Goal: Transaction & Acquisition: Purchase product/service

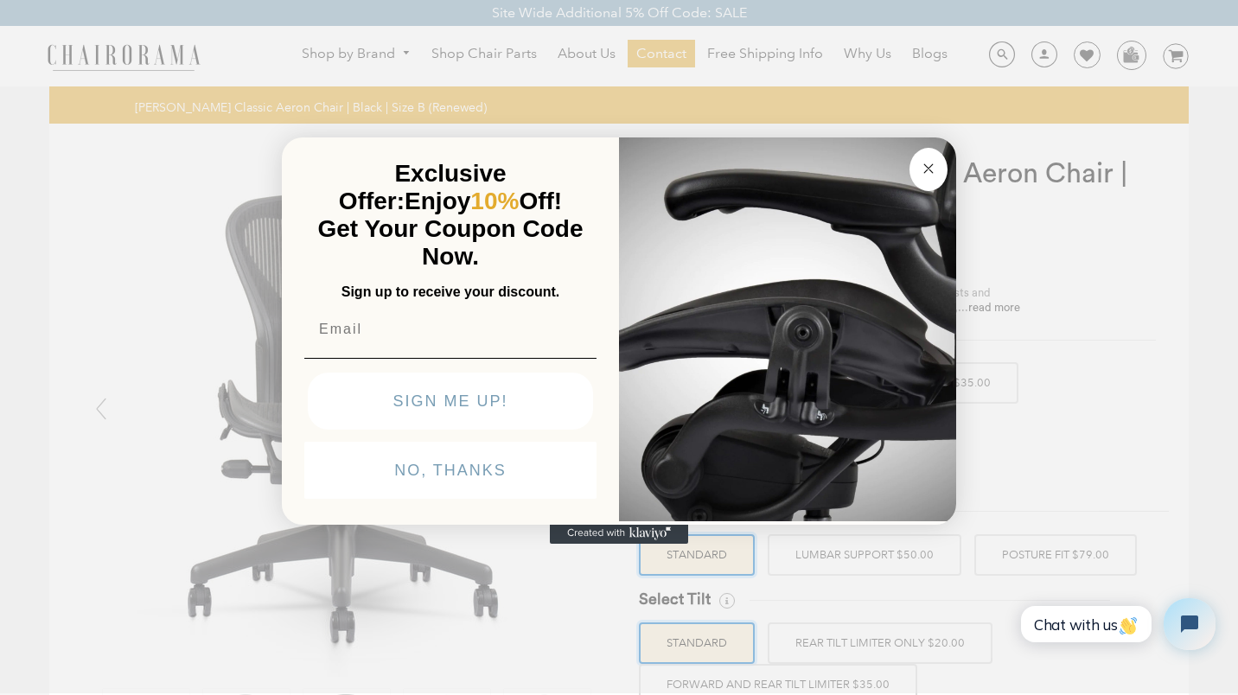
click at [365, 344] on input "Email" at bounding box center [450, 329] width 292 height 35
click at [131, 281] on div "Close dialog Exclusive Offer: Enjoy 10% Off! Get Your Coupon Code Now. Sign up …" at bounding box center [619, 345] width 1238 height 695
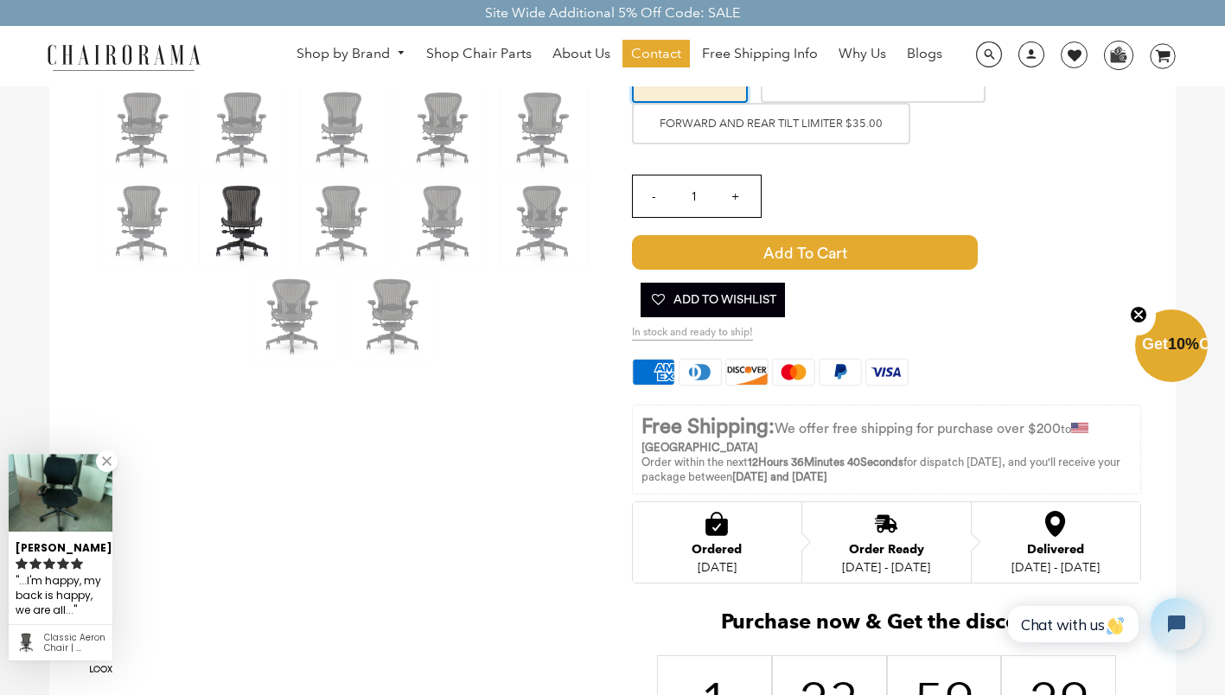
scroll to position [605, 0]
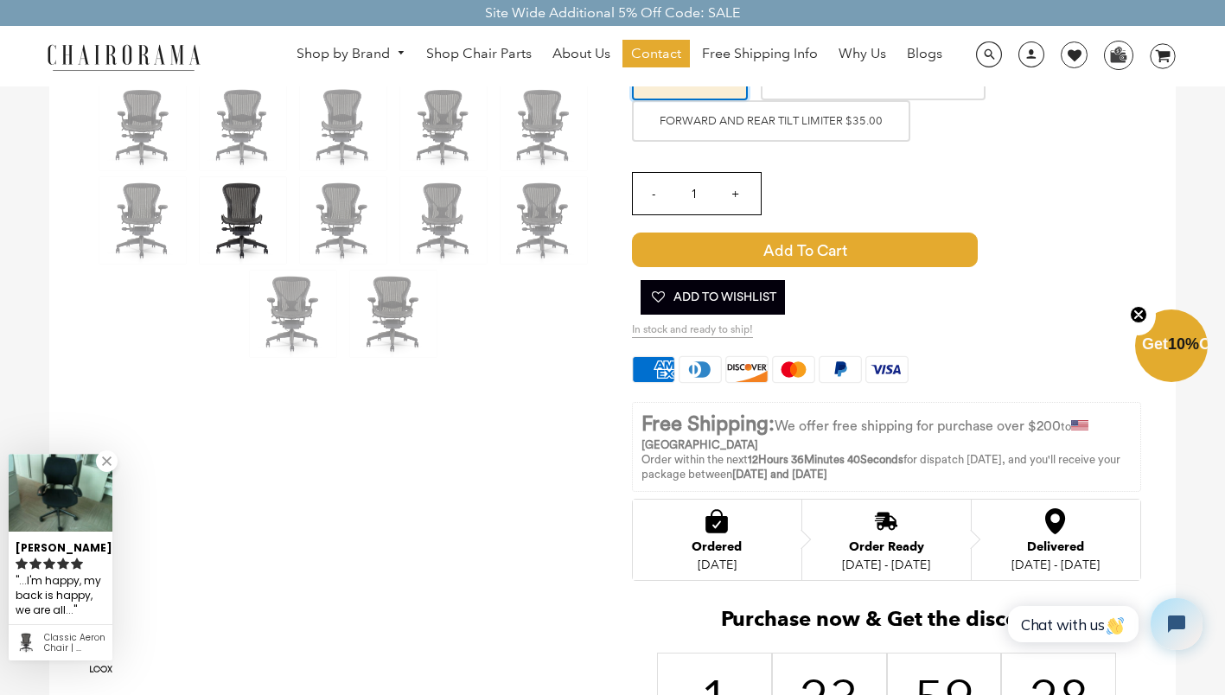
drag, startPoint x: 569, startPoint y: 559, endPoint x: 524, endPoint y: 577, distance: 48.2
click at [524, 577] on div at bounding box center [613, 212] width 1128 height 1388
click at [519, 579] on div at bounding box center [613, 212] width 1128 height 1388
click at [511, 585] on div at bounding box center [613, 212] width 1128 height 1388
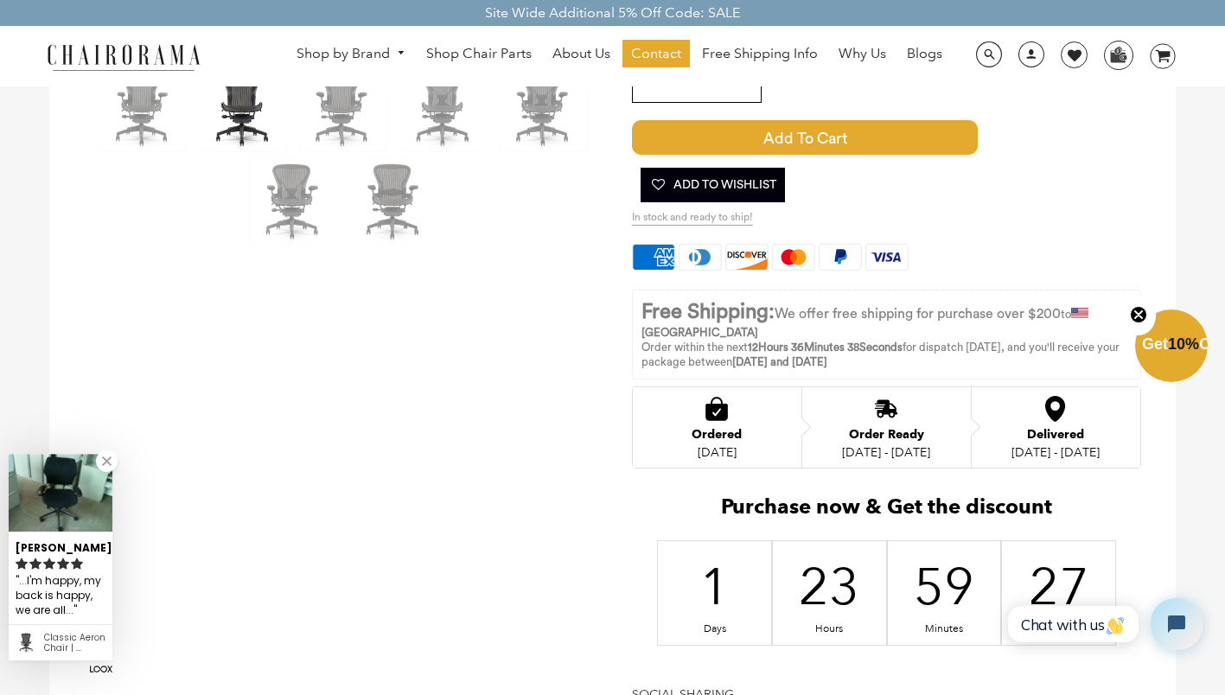
scroll to position [865, 0]
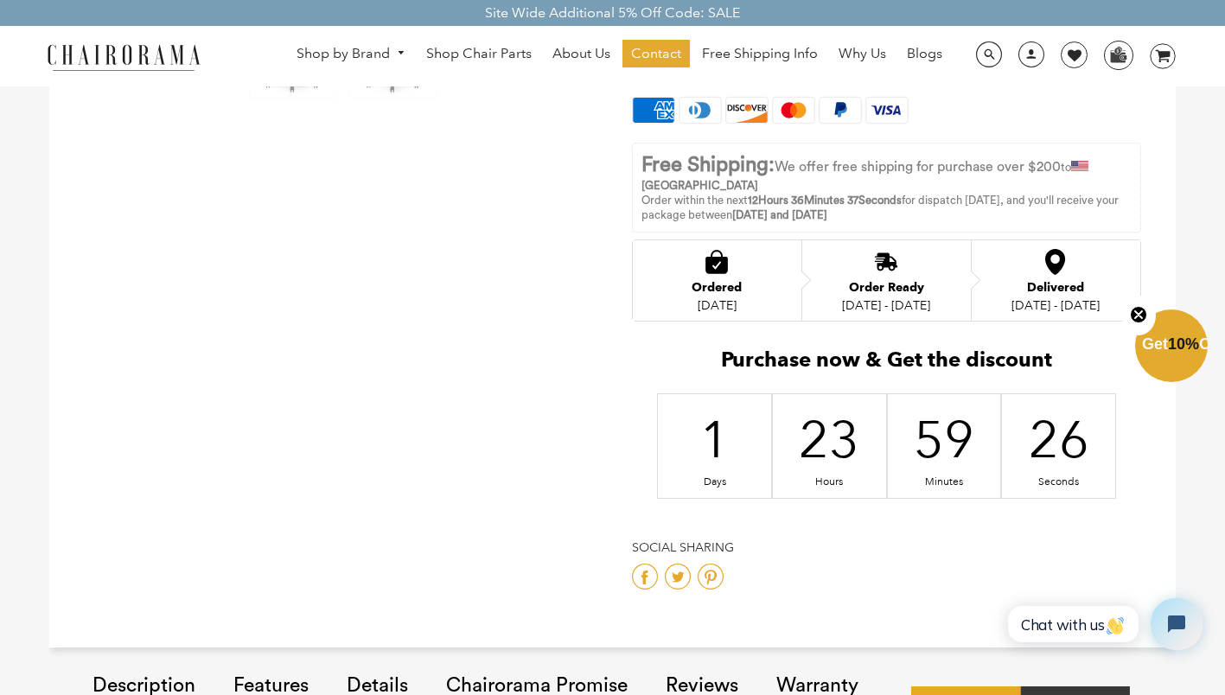
drag, startPoint x: 532, startPoint y: 564, endPoint x: 430, endPoint y: 553, distance: 102.6
click at [1144, 313] on circle "Close teaser" at bounding box center [1139, 315] width 16 height 16
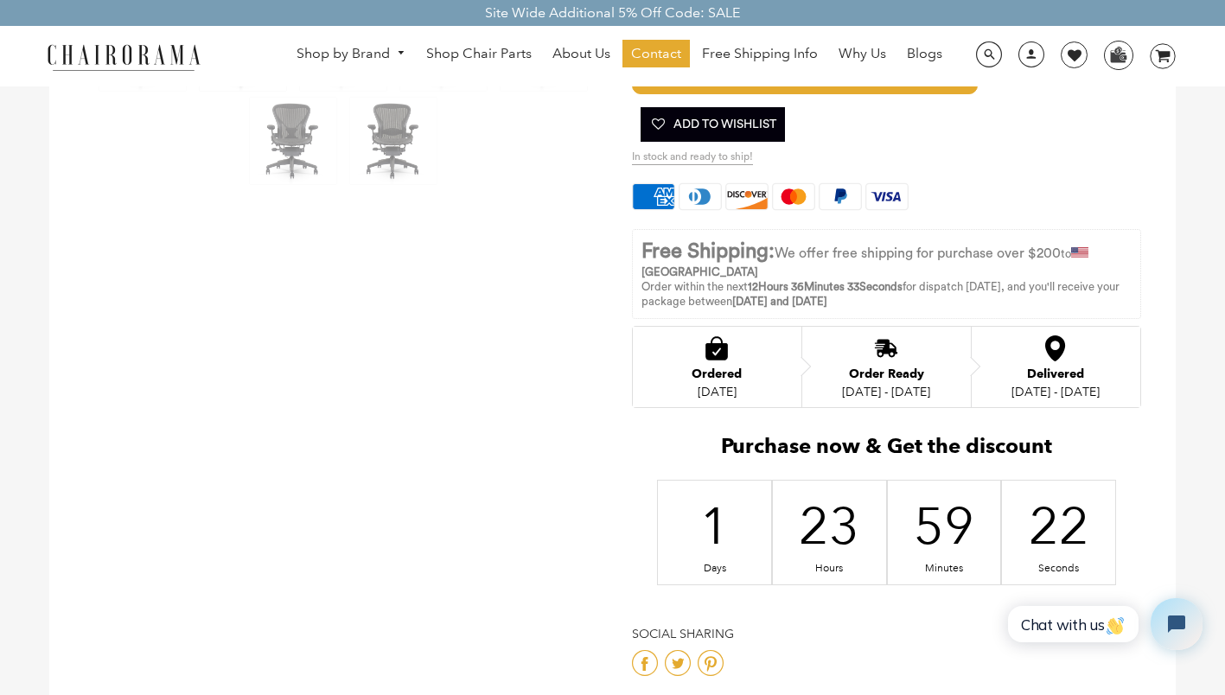
drag, startPoint x: 495, startPoint y: 323, endPoint x: 427, endPoint y: 343, distance: 71.4
click at [427, 343] on div at bounding box center [613, 39] width 1128 height 1388
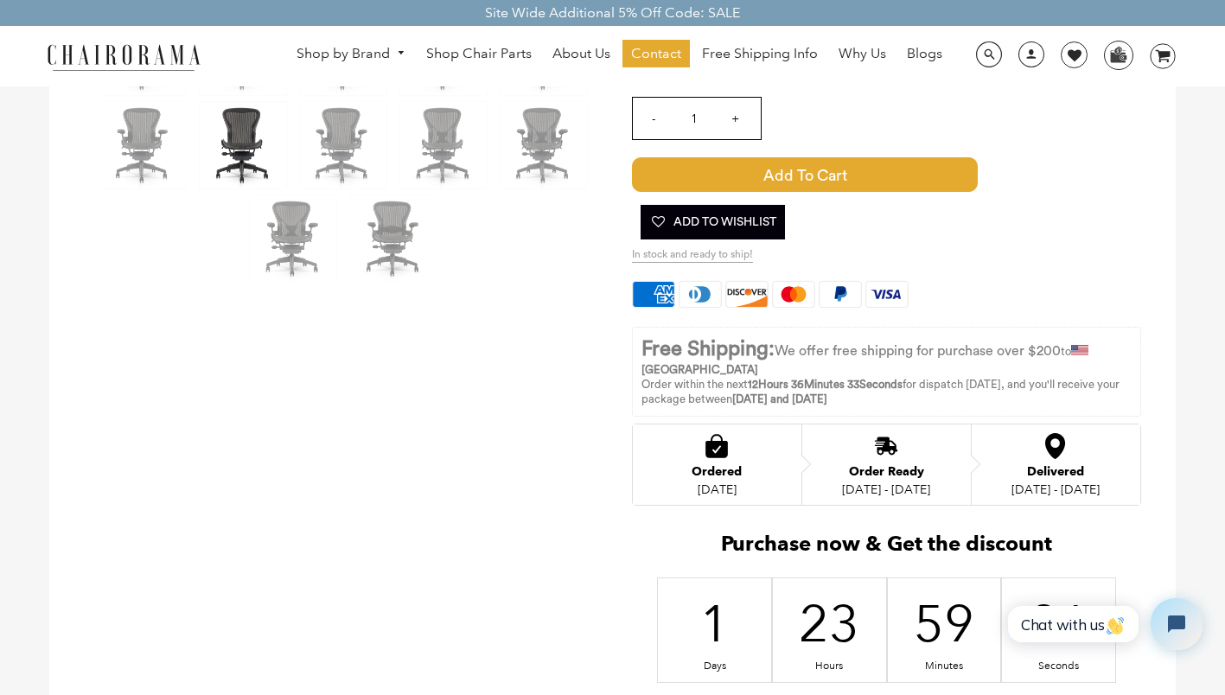
scroll to position [519, 0]
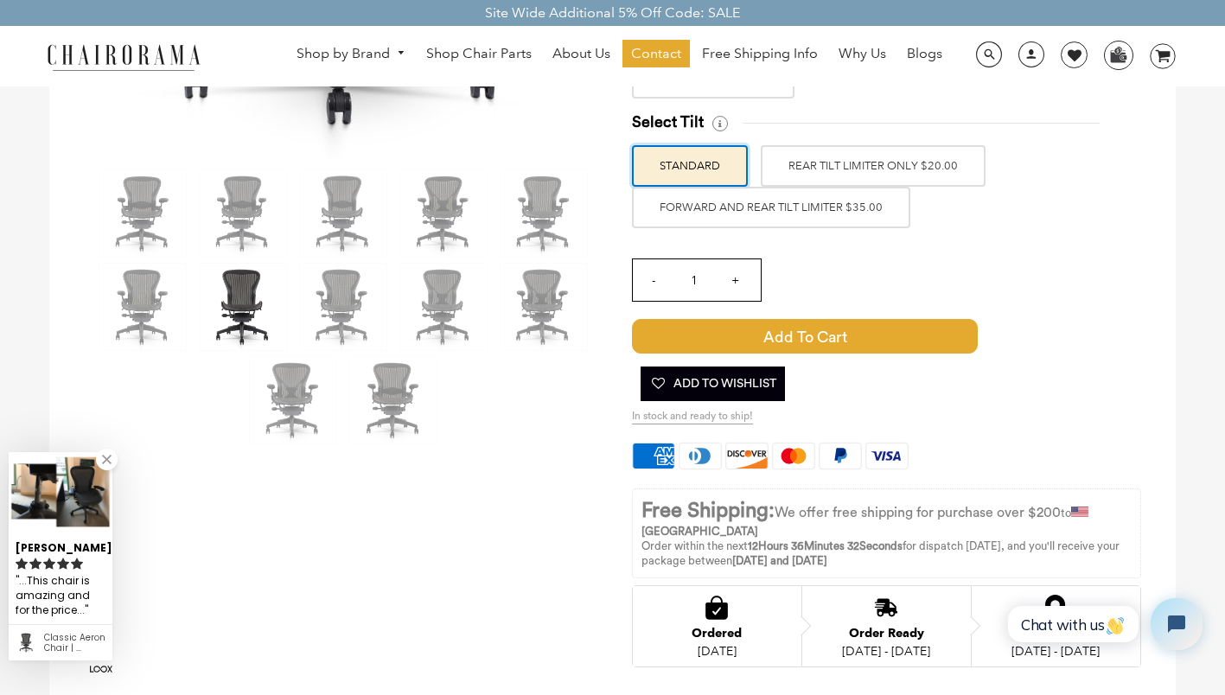
drag, startPoint x: 535, startPoint y: 498, endPoint x: 482, endPoint y: 520, distance: 57.8
click at [482, 520] on div at bounding box center [613, 299] width 1128 height 1388
click at [658, 410] on span "In stock and ready to ship!" at bounding box center [692, 417] width 121 height 15
drag, startPoint x: 694, startPoint y: 390, endPoint x: 644, endPoint y: 393, distance: 49.4
click at [644, 410] on span "In stock and ready to ship!" at bounding box center [692, 417] width 121 height 15
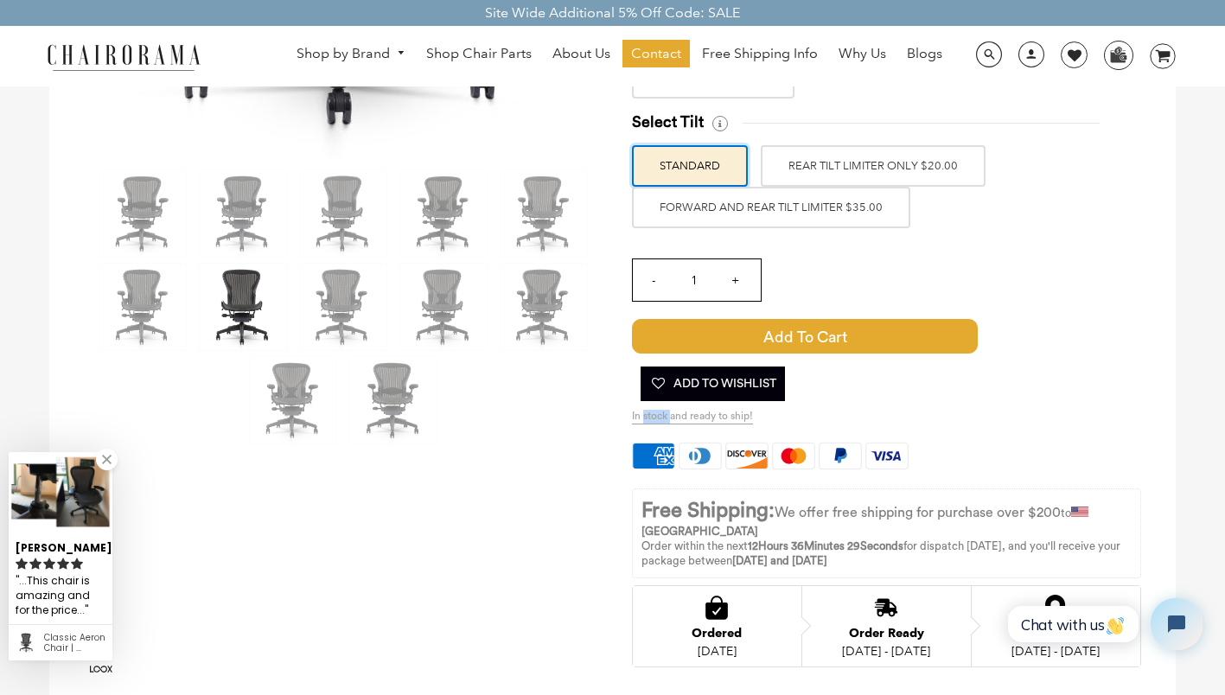
click at [644, 410] on span "In stock and ready to ship!" at bounding box center [692, 417] width 121 height 15
drag, startPoint x: 644, startPoint y: 393, endPoint x: 474, endPoint y: 464, distance: 184.5
drag, startPoint x: 474, startPoint y: 464, endPoint x: 459, endPoint y: 476, distance: 19.0
click at [459, 476] on div at bounding box center [613, 299] width 1128 height 1388
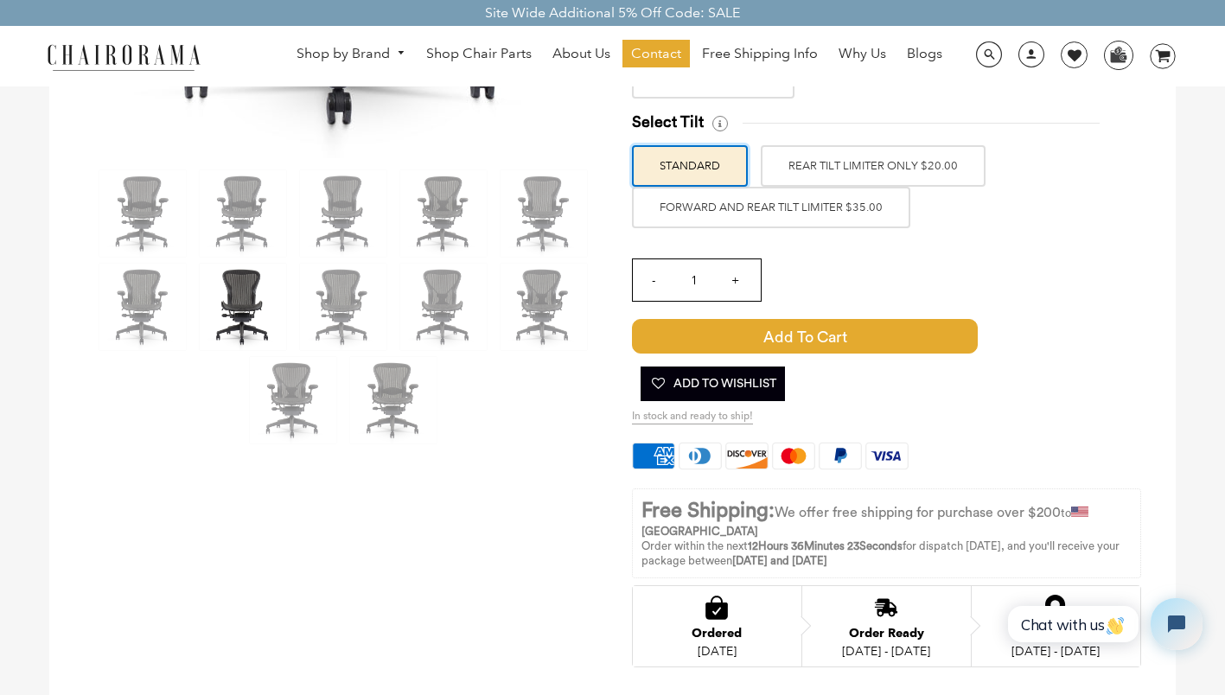
drag, startPoint x: 579, startPoint y: 477, endPoint x: 540, endPoint y: 521, distance: 58.8
click at [540, 521] on div at bounding box center [613, 299] width 1128 height 1388
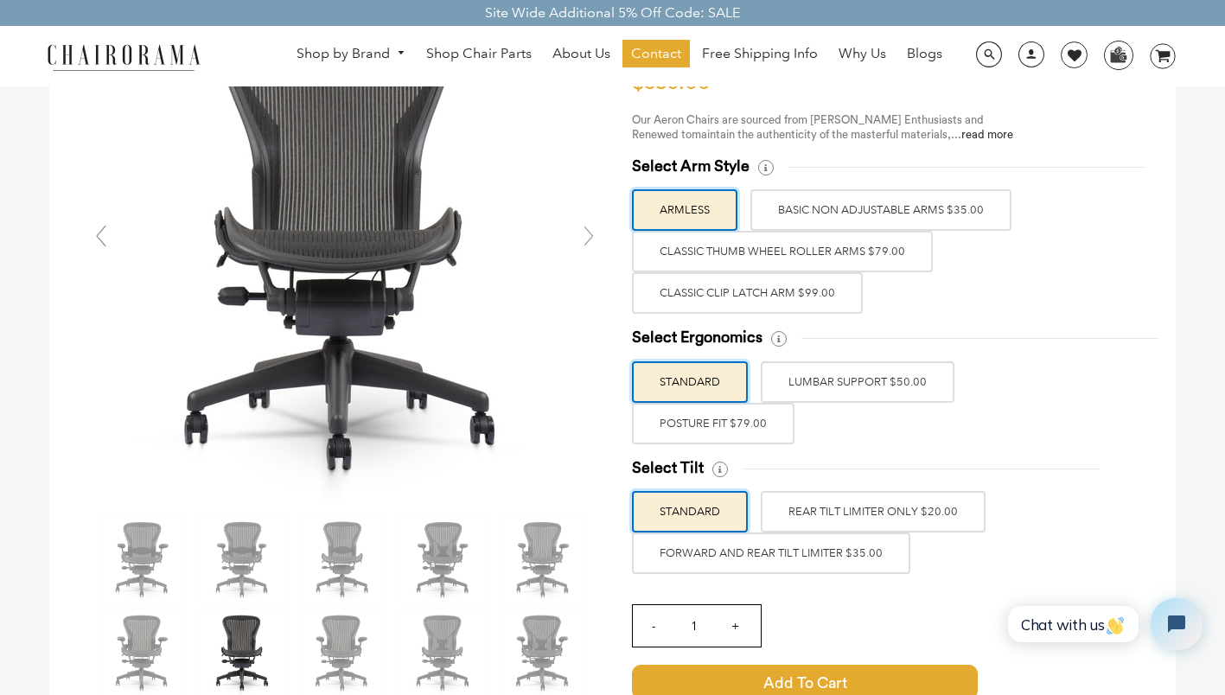
scroll to position [86, 0]
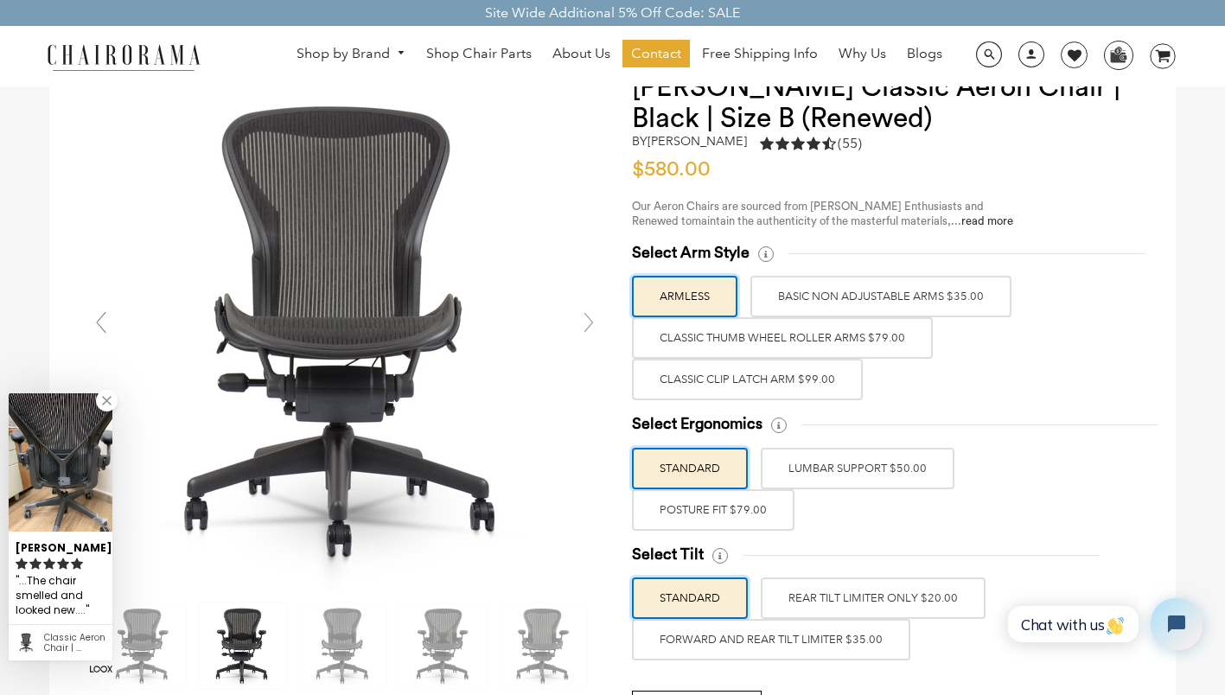
click at [225, 634] on img at bounding box center [243, 646] width 86 height 86
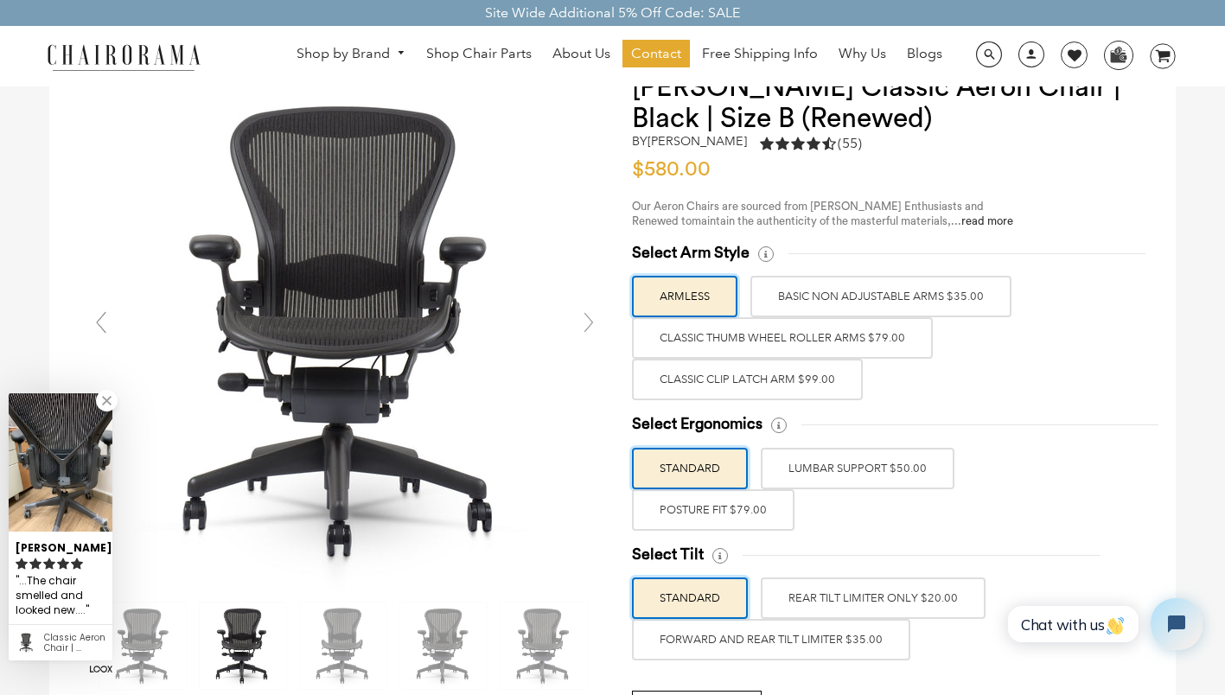
click at [111, 394] on link at bounding box center [107, 401] width 22 height 22
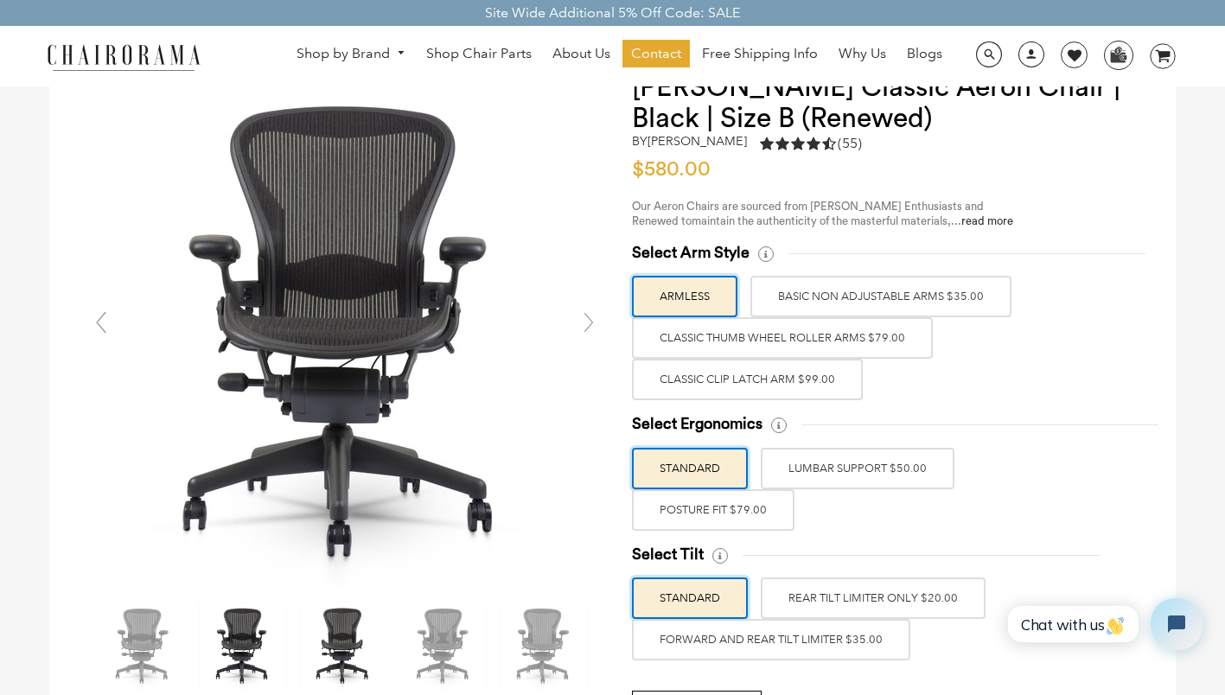
click at [340, 636] on img at bounding box center [343, 646] width 86 height 86
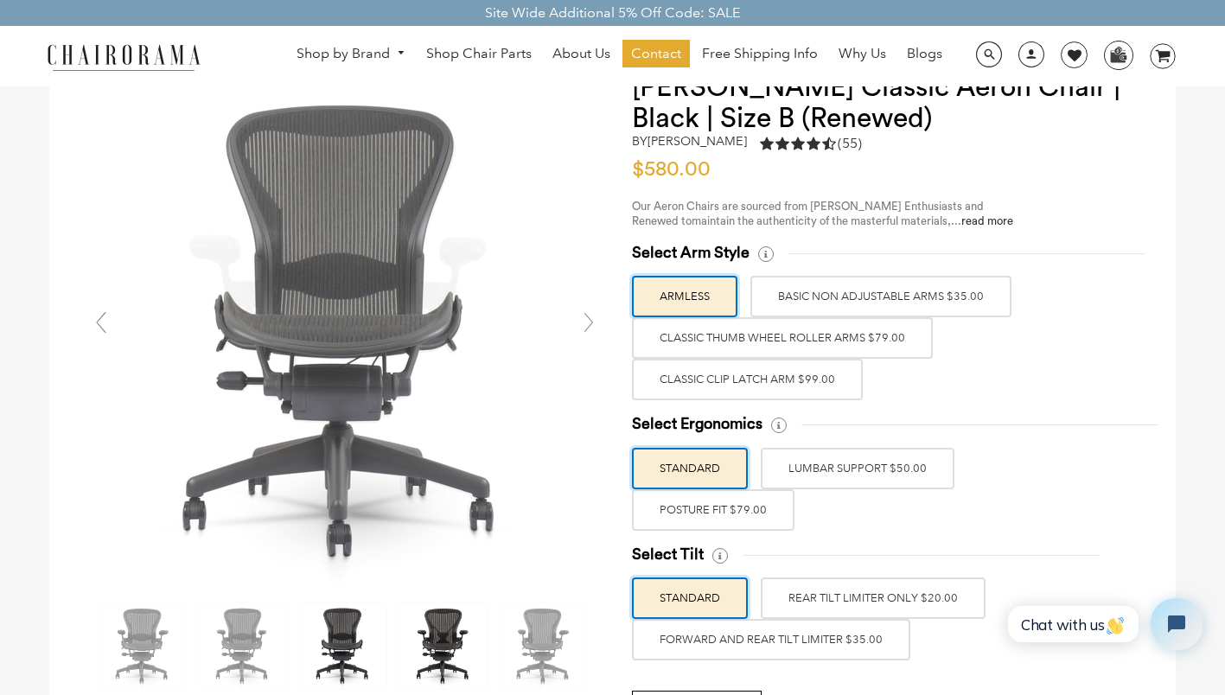
click at [449, 639] on img at bounding box center [443, 646] width 86 height 86
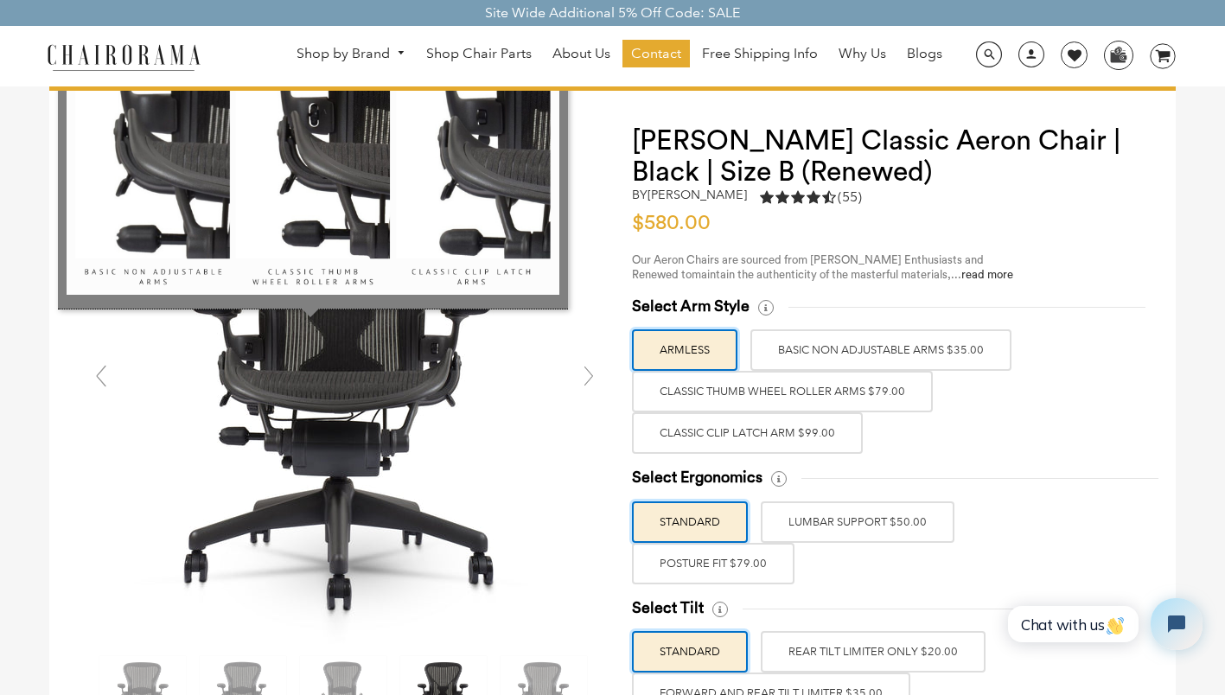
scroll to position [0, 0]
